Goal: Task Accomplishment & Management: Complete application form

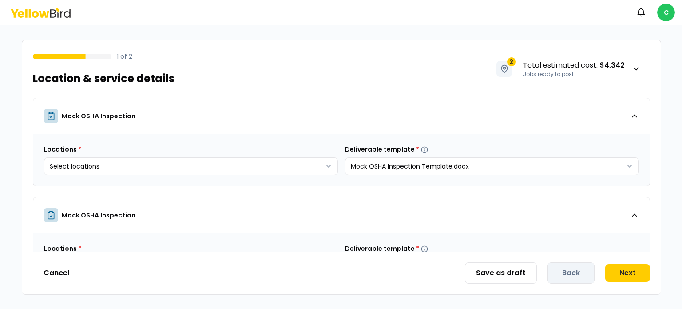
click at [336, 76] on div "1 of 2 Location & service details 2 Total estimated cost : $4,342 Jobs ready to…" at bounding box center [341, 63] width 639 height 47
